Goal: Information Seeking & Learning: Learn about a topic

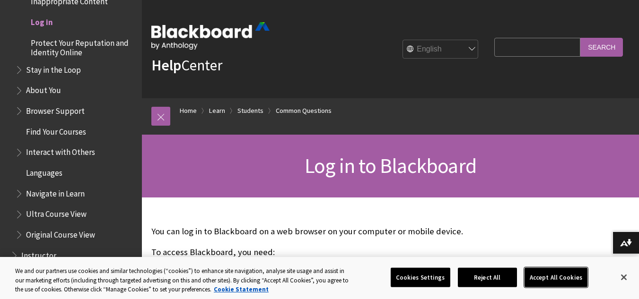
click at [550, 277] on button "Accept All Cookies" at bounding box center [555, 278] width 63 height 20
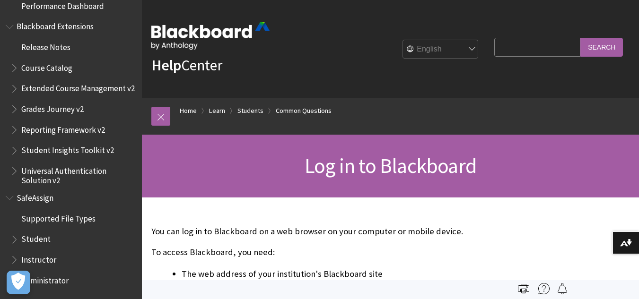
click at [520, 46] on input "Search Query" at bounding box center [537, 47] width 86 height 18
type input "english plan"
click at [580, 38] on input "Search" at bounding box center [601, 47] width 43 height 18
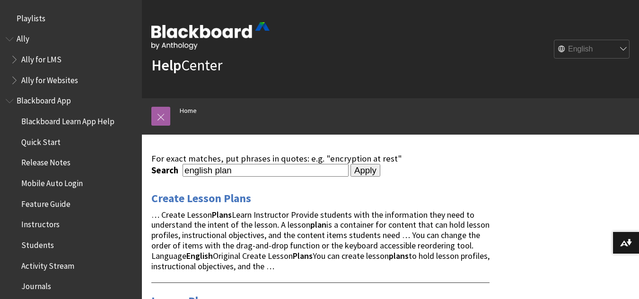
click at [596, 52] on select "English عربية Català Cymraeg Deutsch Español Suomi Français עברית Italiano 日本語 …" at bounding box center [592, 49] width 76 height 19
click at [370, 58] on div "English عربية Català Cymraeg Deutsch Español Suomi Français עברית Italiano 日本語 …" at bounding box center [450, 49] width 360 height 26
click at [213, 168] on input "english plan" at bounding box center [266, 170] width 166 height 13
type input "english lesson plan"
click at [350, 164] on input "Apply" at bounding box center [365, 170] width 30 height 13
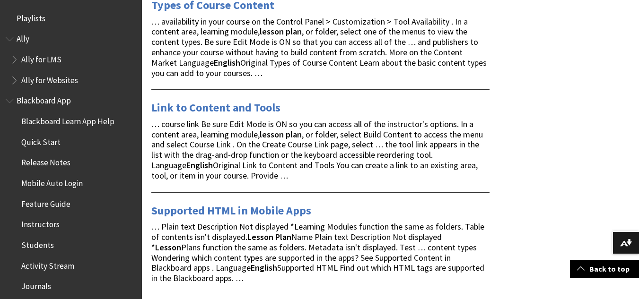
scroll to position [662, 0]
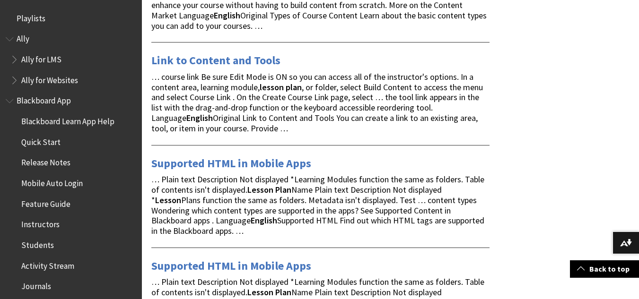
click at [48, 104] on span "Blackboard App" at bounding box center [44, 99] width 54 height 13
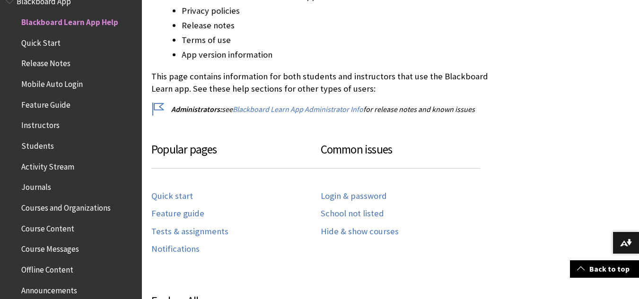
scroll to position [473, 0]
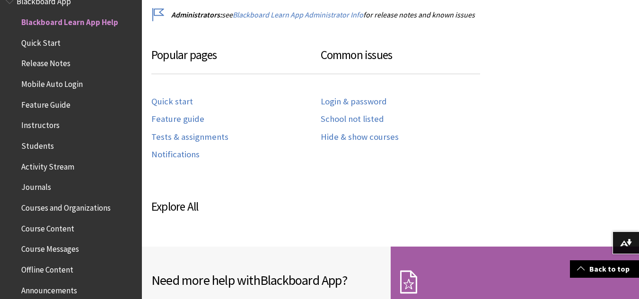
click at [45, 226] on span "Course Content" at bounding box center [47, 227] width 53 height 13
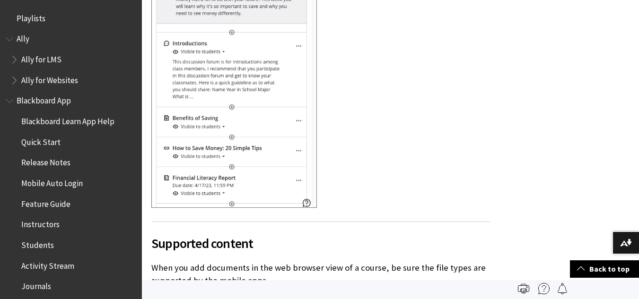
click at [410, 44] on div at bounding box center [320, 6] width 338 height 410
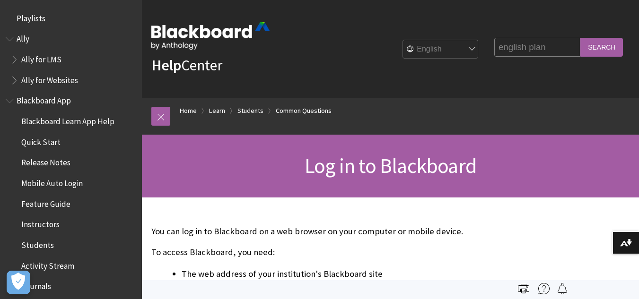
scroll to position [1035, 0]
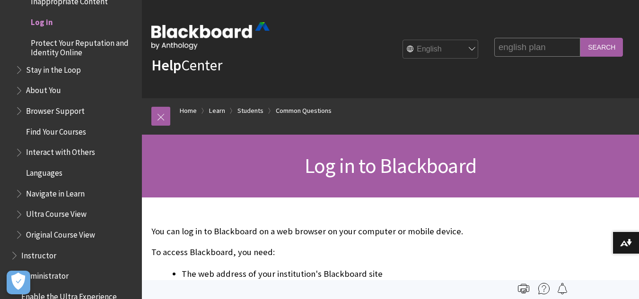
click at [63, 114] on span "Browser Support" at bounding box center [55, 109] width 59 height 13
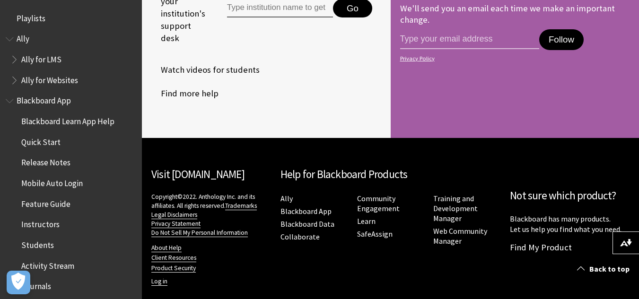
click at [49, 142] on span "Quick Start" at bounding box center [40, 140] width 39 height 13
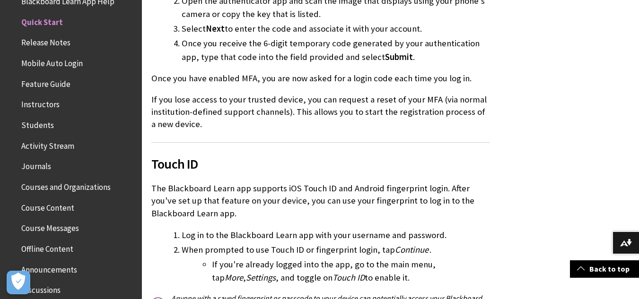
scroll to position [73, 0]
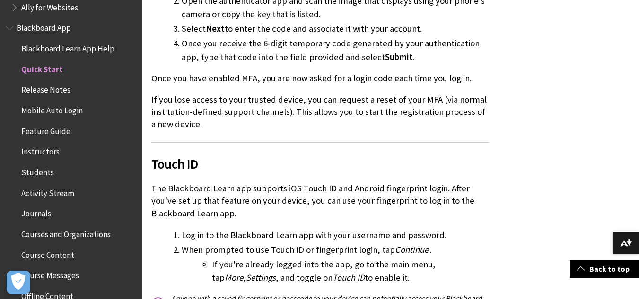
click at [44, 176] on span "Students" at bounding box center [37, 171] width 33 height 13
